Goal: Task Accomplishment & Management: Manage account settings

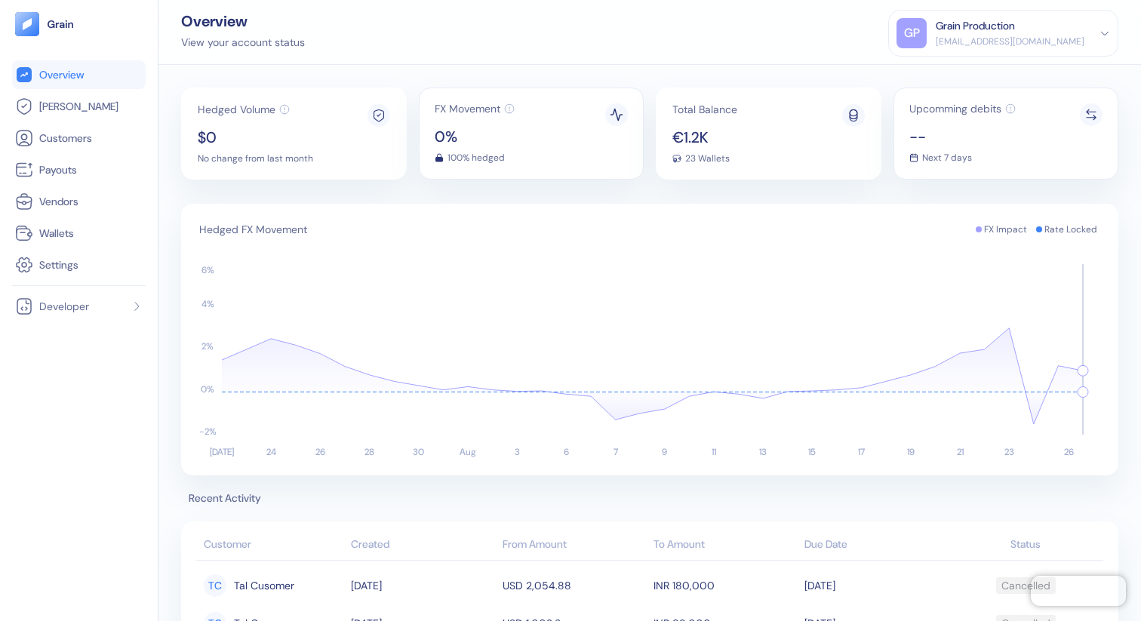
click at [1033, 35] on div "[EMAIL_ADDRESS][DOMAIN_NAME]" at bounding box center [1010, 42] width 149 height 14
click at [1020, 75] on div "Sign Out" at bounding box center [1003, 70] width 214 height 25
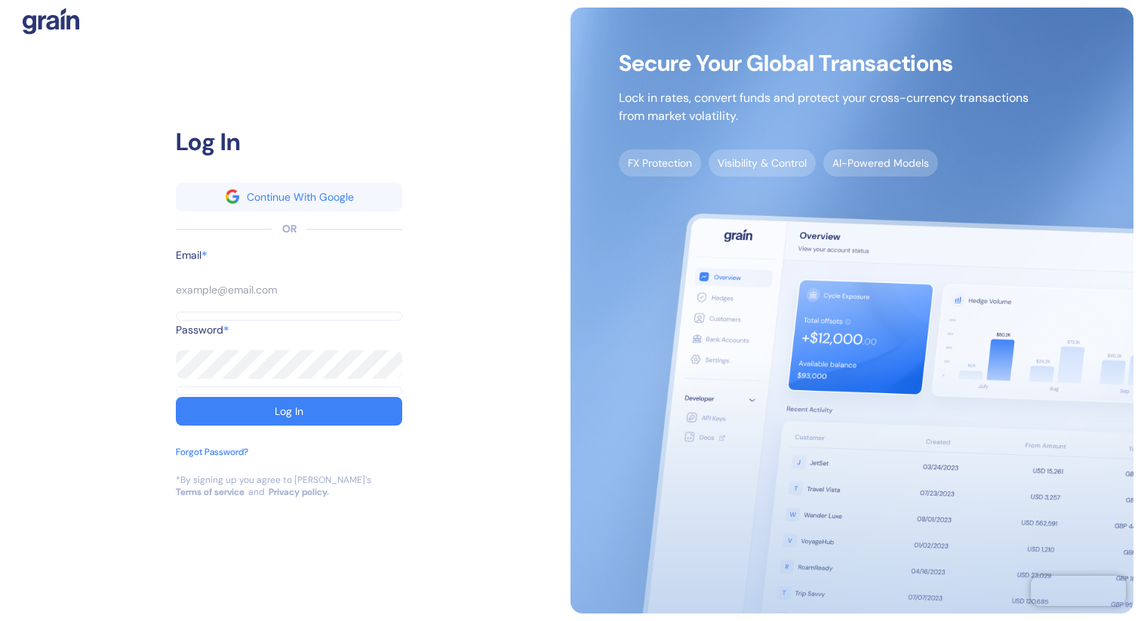
click at [238, 291] on input "text" at bounding box center [239, 289] width 127 height 29
click at [281, 286] on input "text" at bounding box center [239, 289] width 127 height 29
type input "g"
type input "go"
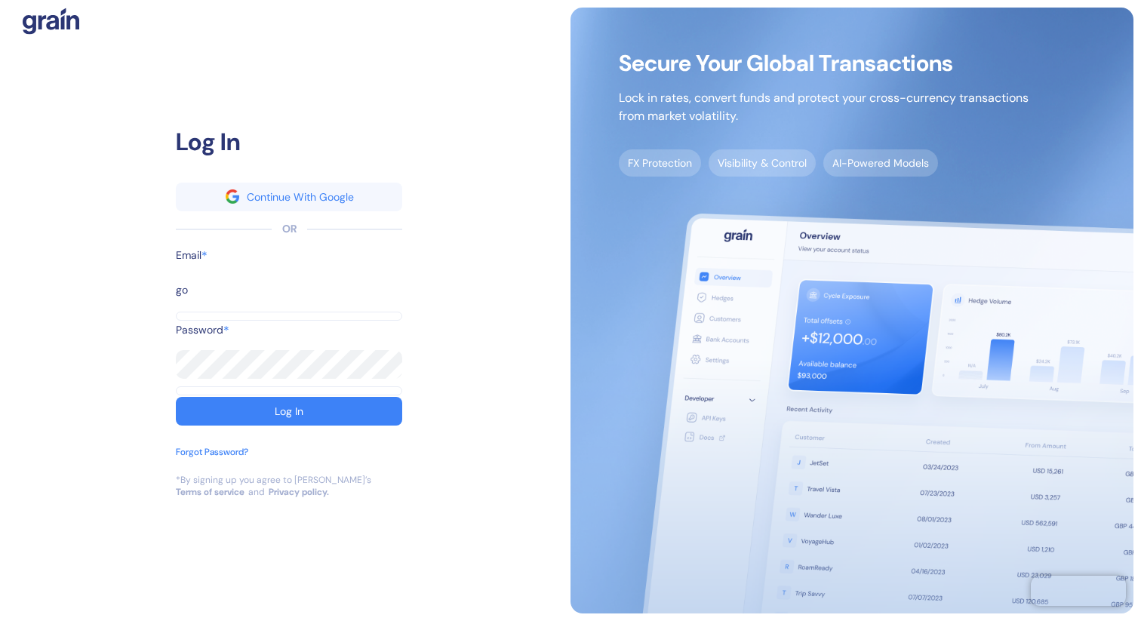
type input "go"
type input "[EMAIL_ADDRESS][DOMAIN_NAME]"
